Goal: Information Seeking & Learning: Learn about a topic

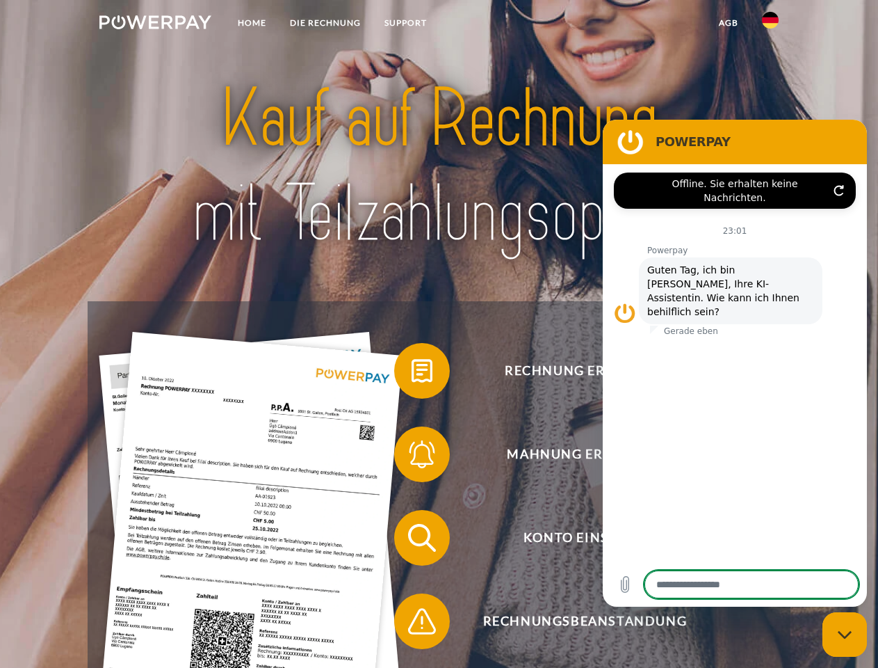
click at [155, 24] on img at bounding box center [155, 22] width 112 height 14
click at [770, 24] on img at bounding box center [770, 20] width 17 height 17
click at [728, 23] on link "agb" at bounding box center [728, 22] width 43 height 25
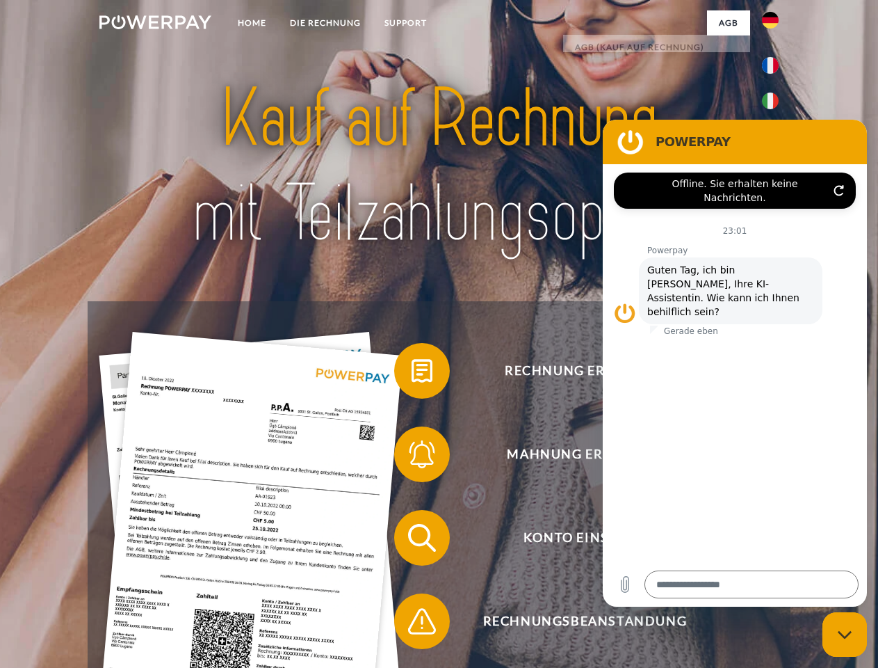
click at [412, 373] on span at bounding box center [401, 371] width 70 height 70
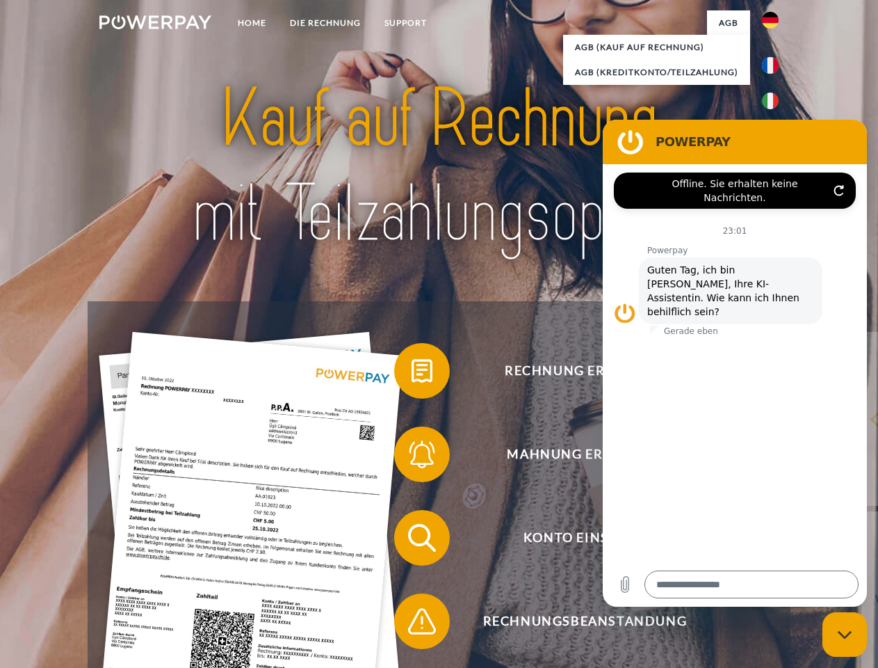
click at [412, 457] on span at bounding box center [401, 454] width 70 height 70
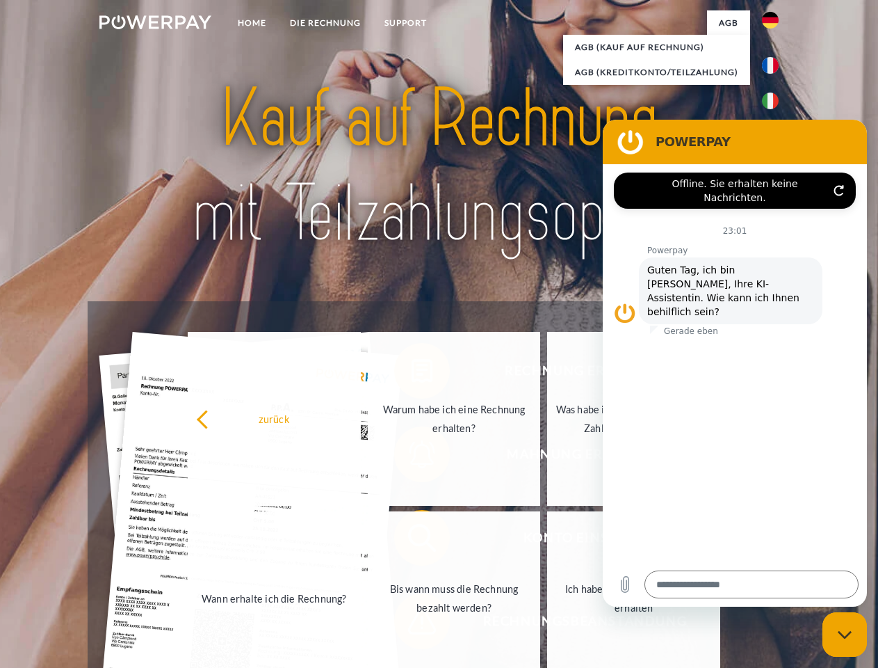
click at [412, 540] on link "Bis wann muss die Rechnung bezahlt werden?" at bounding box center [454, 598] width 173 height 174
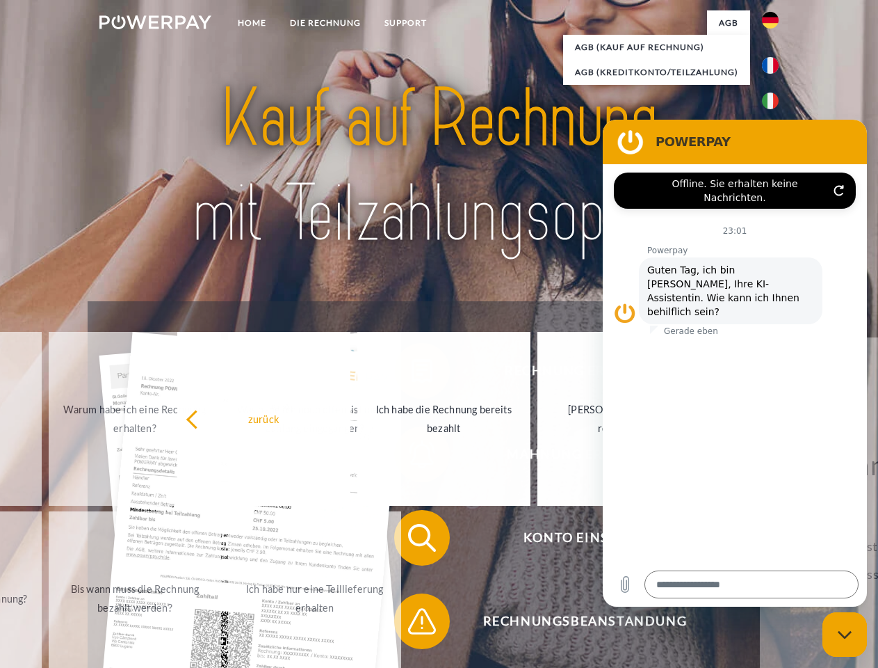
click at [412, 624] on span at bounding box center [401, 621] width 70 height 70
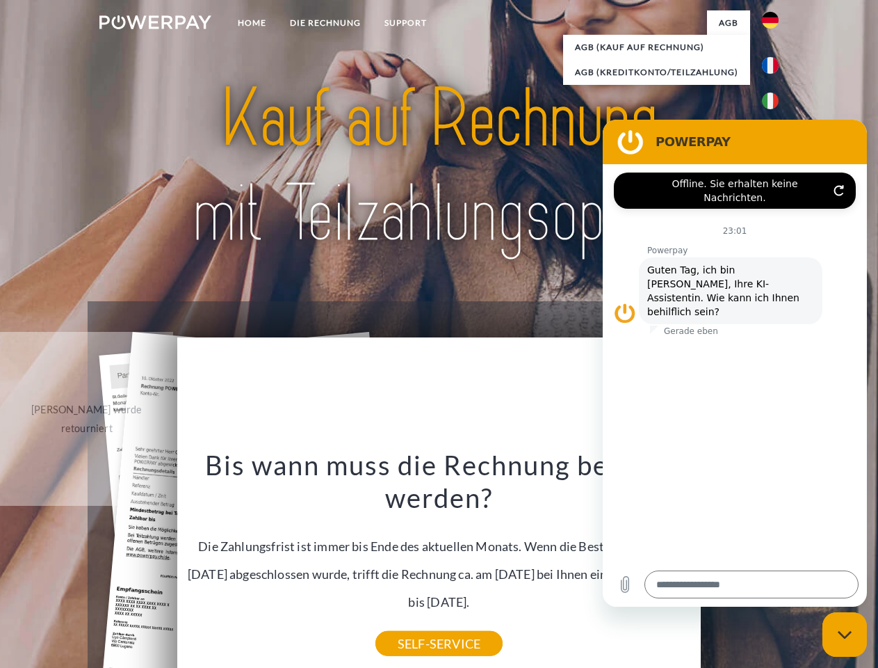
click at [845, 634] on icon "Messaging-Fenster schließen" at bounding box center [845, 634] width 15 height 9
type textarea "*"
